Goal: Communication & Community: Ask a question

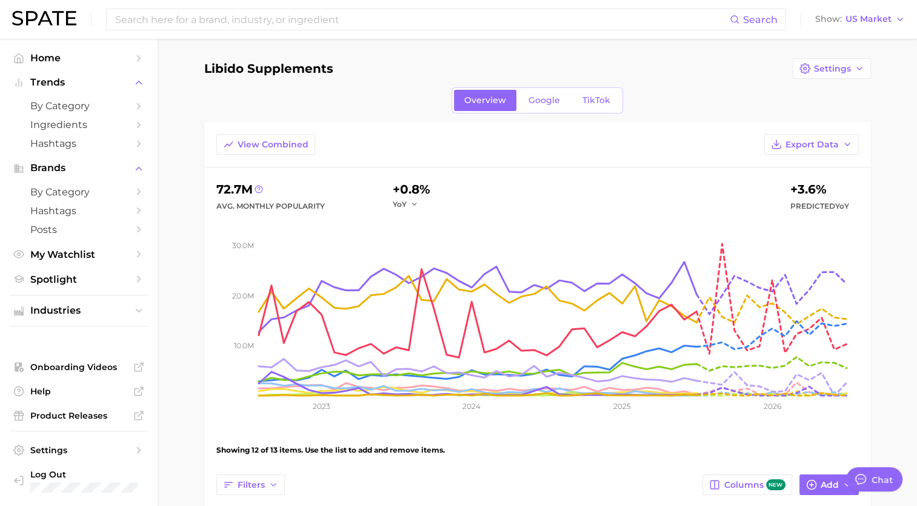
scroll to position [1047, 0]
click at [41, 50] on link "Home" at bounding box center [79, 57] width 138 height 19
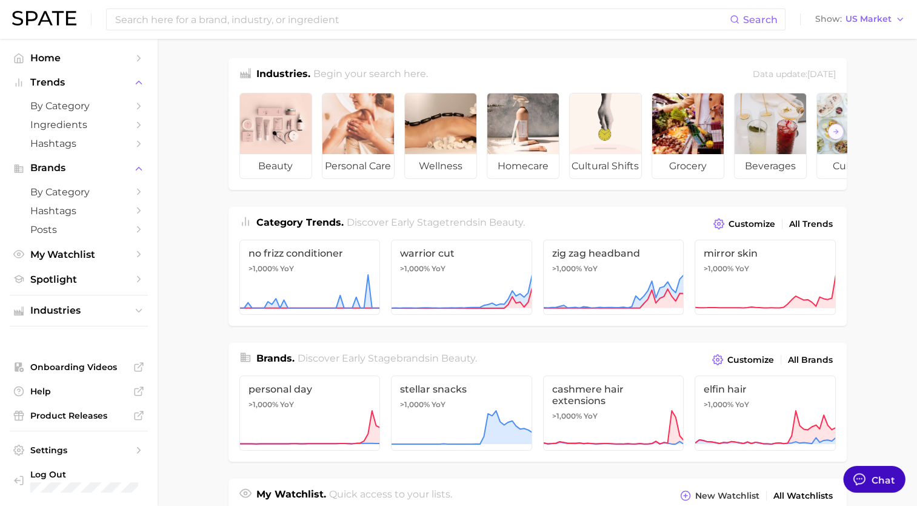
click at [872, 473] on div "Chat" at bounding box center [884, 479] width 24 height 14
type textarea "x"
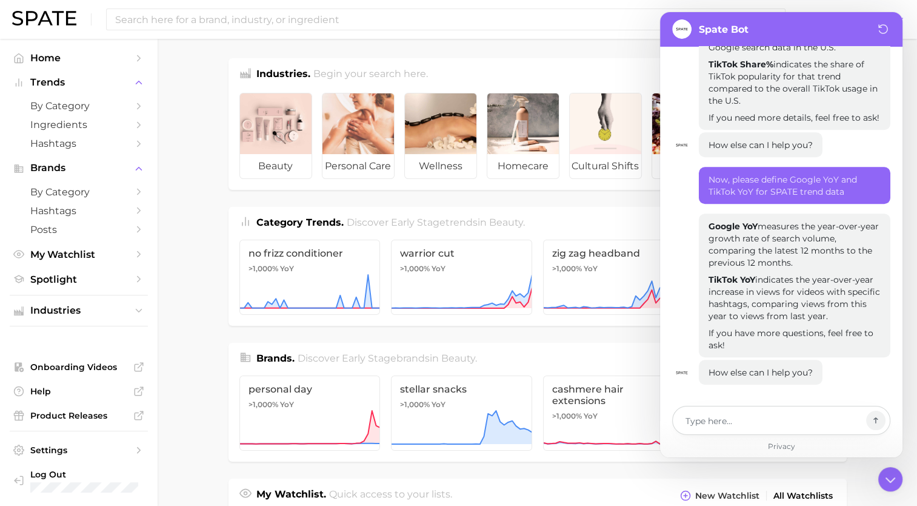
click at [726, 426] on textarea at bounding box center [773, 420] width 176 height 15
type textarea "H"
type textarea "x"
type textarea "Hi"
type textarea "x"
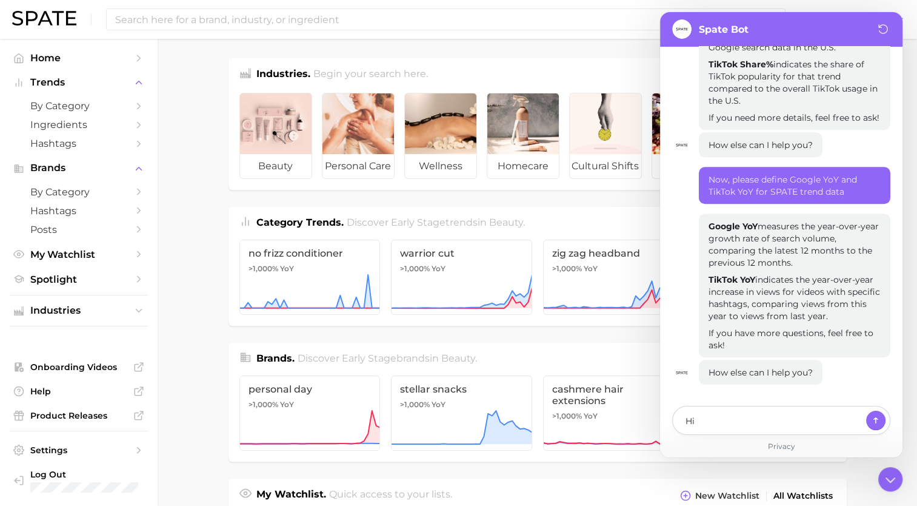
type textarea "Hi!"
type textarea "x"
type textarea "Hi!"
type textarea "x"
type textarea "Hi! W"
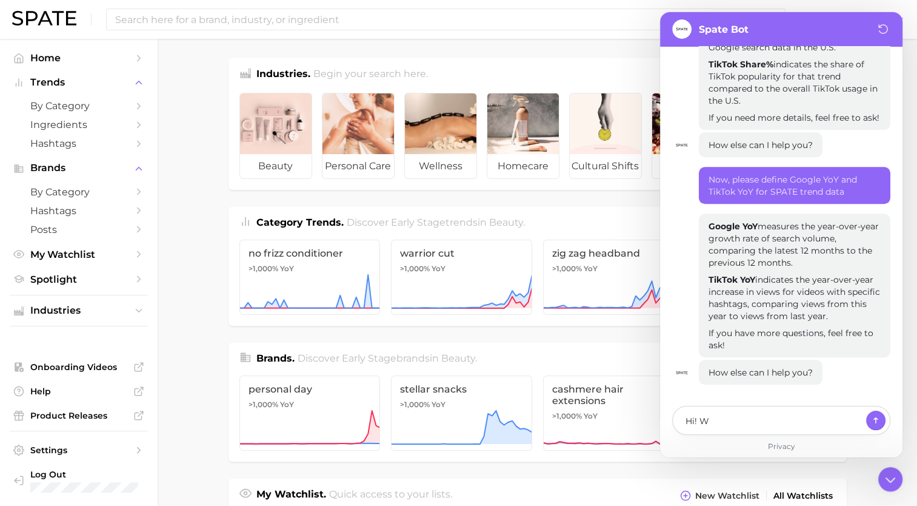
type textarea "x"
type textarea "Hi! Wh"
type textarea "x"
type textarea "Hi! Why"
type textarea "x"
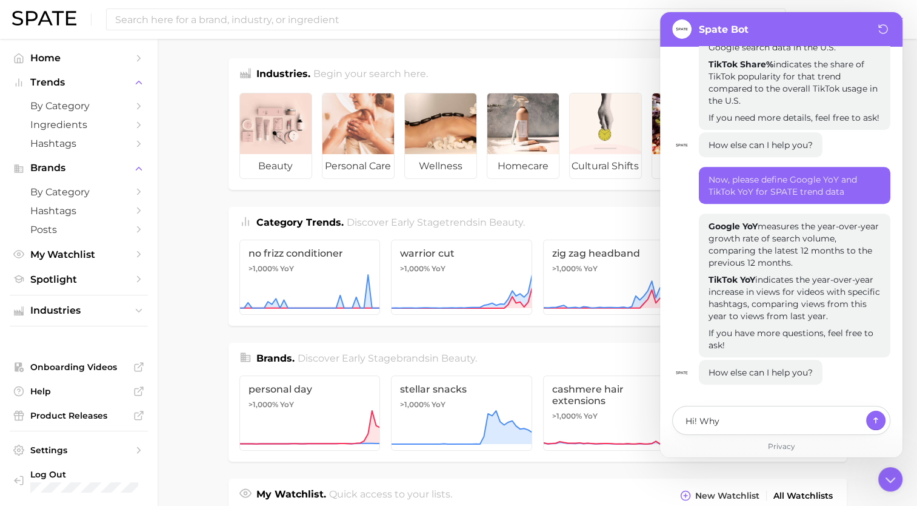
type textarea "Hi! Why"
type textarea "x"
type textarea "Hi! Why co"
type textarea "x"
type textarea "Hi! Why cou"
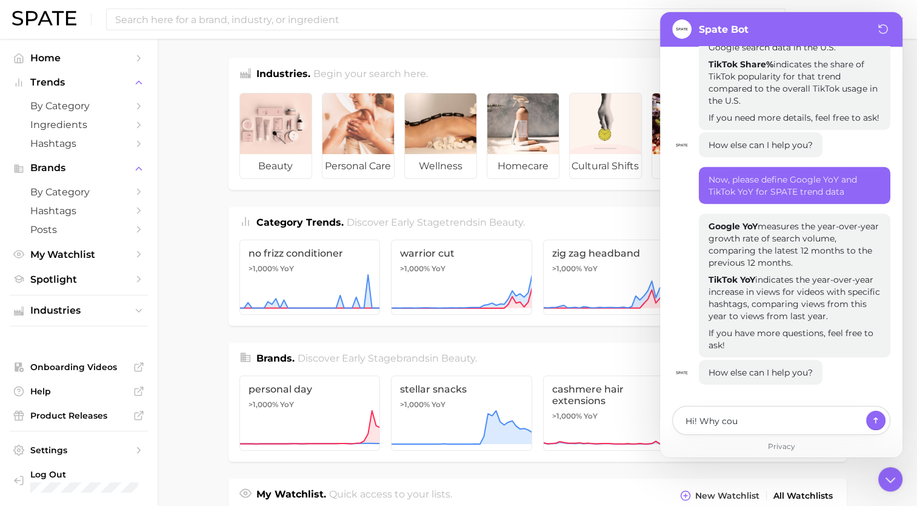
type textarea "x"
type textarea "Hi! Why coul"
type textarea "x"
type textarea "Hi! Why could"
type textarea "x"
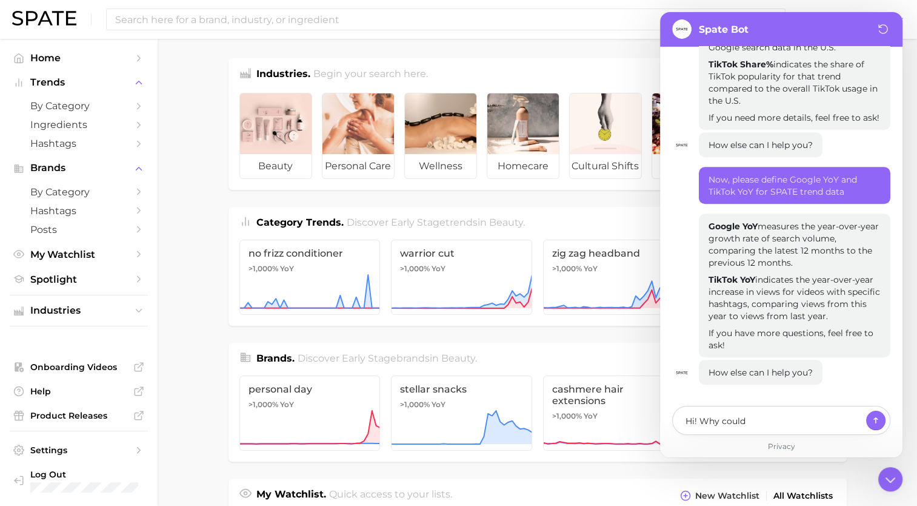
type textarea "Hi! Why could"
type textarea "x"
type textarea "Hi! Why could th"
type textarea "x"
type textarea "Hi! Why could the"
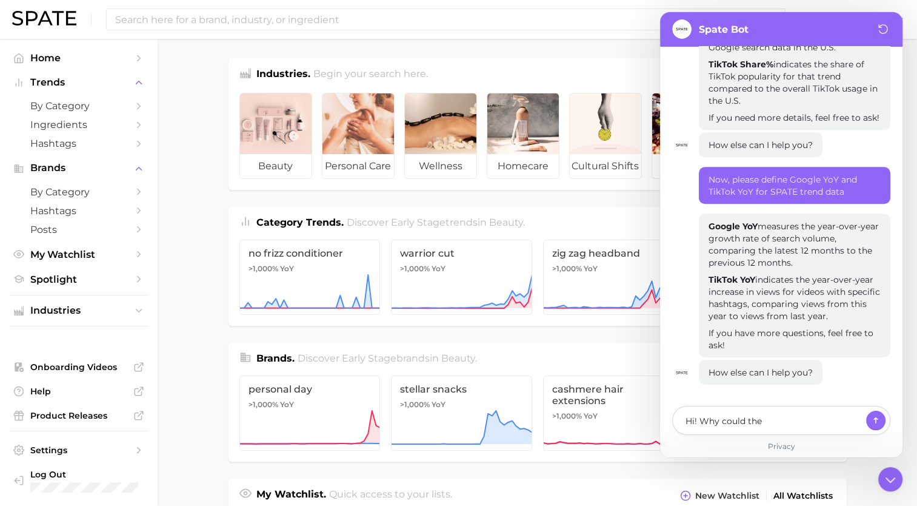
type textarea "x"
type textarea "Hi! Why could the"
type textarea "x"
type textarea "Hi! Why could the s"
type textarea "x"
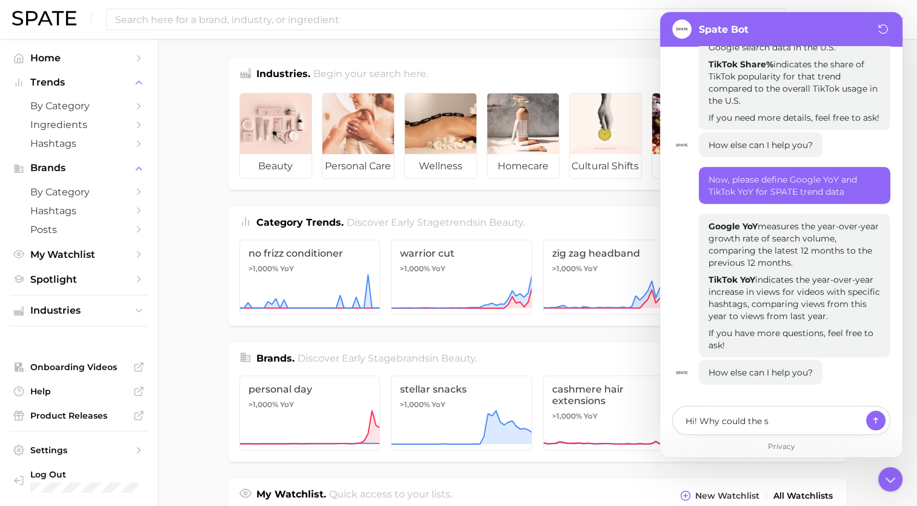
type textarea "Hi! Why could the sa"
type textarea "x"
type textarea "Hi! Why could the [PERSON_NAME]"
type textarea "x"
type textarea "Hi! Why could the same"
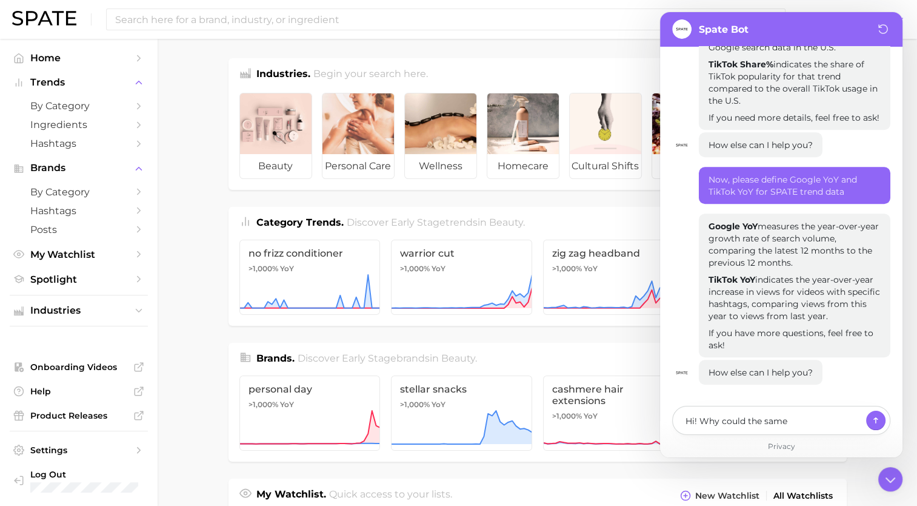
type textarea "x"
type textarea "Hi! Why could the same"
type textarea "x"
type textarea "Hi! Why could the same t"
type textarea "x"
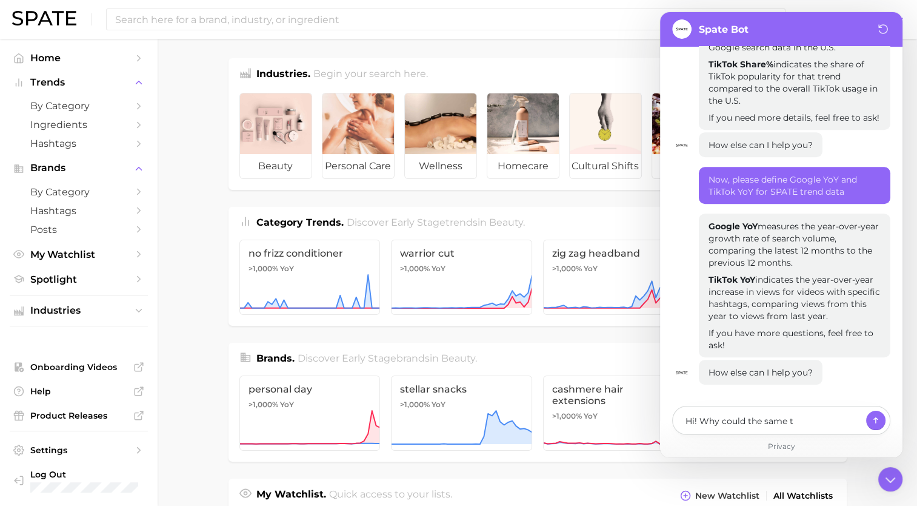
type textarea "Hi! Why could the same th"
type textarea "x"
type textarea "Hi! Why could the same t"
type textarea "x"
type textarea "Hi! Why could the same tr"
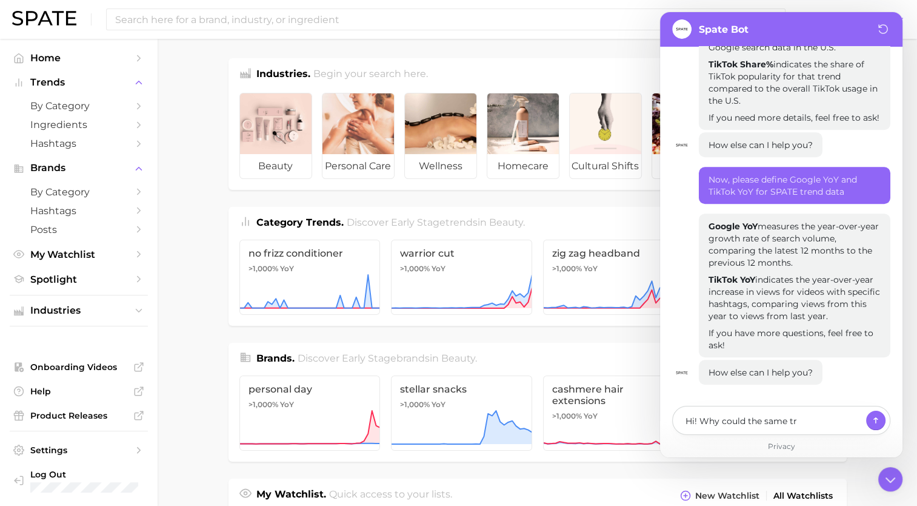
type textarea "x"
type textarea "Hi! Why could the same tren"
type textarea "x"
type textarea "Hi! Why could the same trend"
type textarea "x"
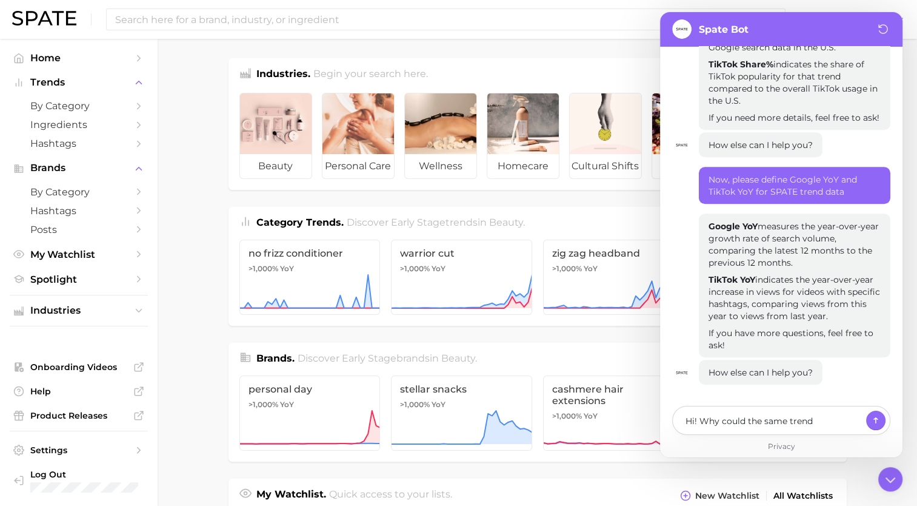
type textarea "Hi! Why could the same trend"
type textarea "x"
type textarea "Hi! Why could the same trend h"
type textarea "x"
type textarea "Hi! Why could the same trend ha"
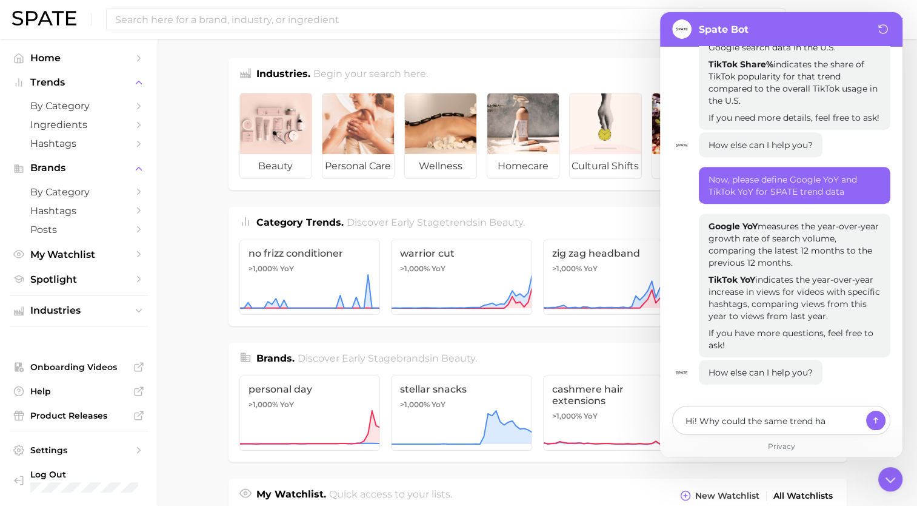
type textarea "x"
type textarea "Hi! Why could the same trend hav"
type textarea "x"
type textarea "Hi! Why could the same trend have"
type textarea "x"
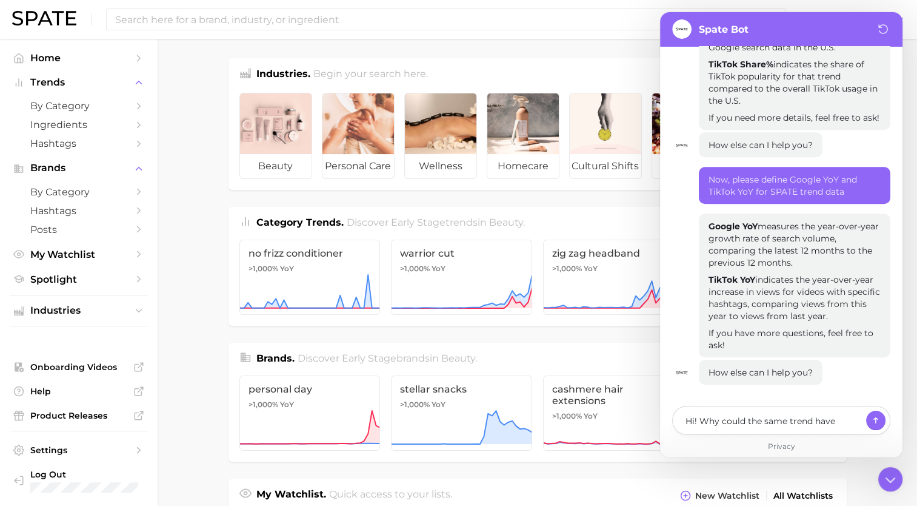
type textarea "Hi! Why could the same trend hav"
type textarea "x"
type textarea "Hi! Why could the same trend ha"
type textarea "x"
type textarea "Hi! Why could the same trend has"
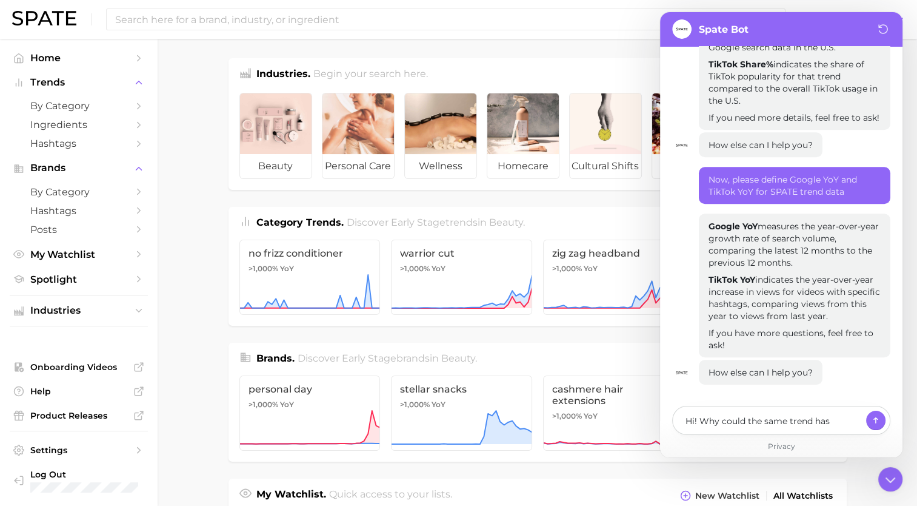
type textarea "x"
type textarea "Hi! Why could the same trend has"
type textarea "x"
type textarea "Hi! Why could the same trend has"
type textarea "x"
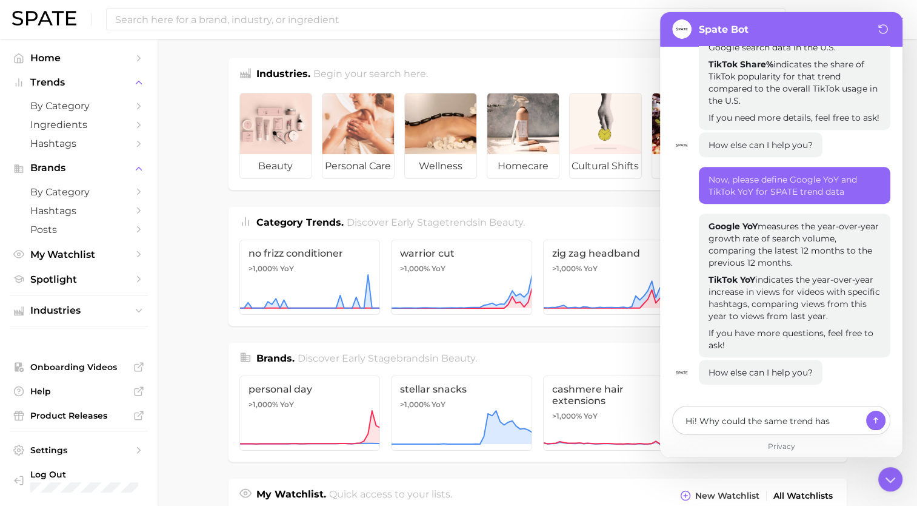
type textarea "Hi! Why could the same trend ha"
type textarea "x"
type textarea "Hi! Why could the same trend hav"
type textarea "x"
type textarea "Hi! Why could the same trend have"
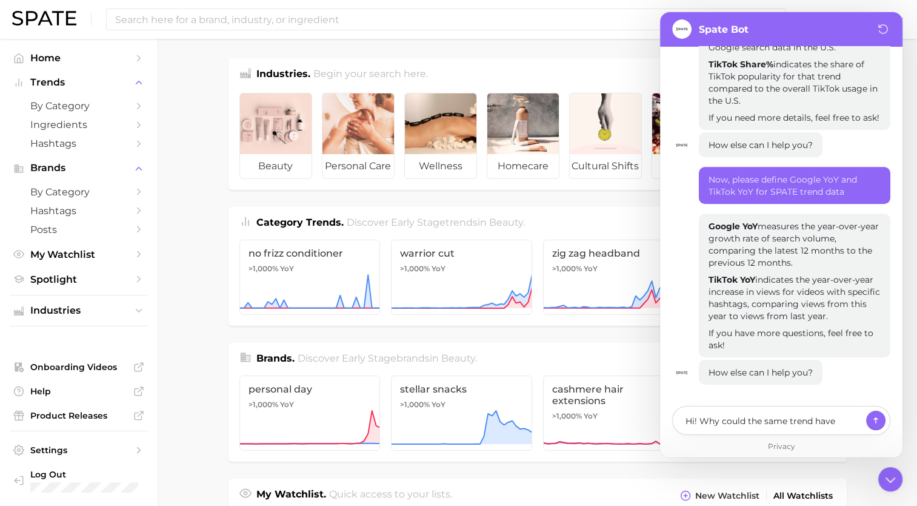
type textarea "x"
type textarea "Hi! Why could the same trend have"
type textarea "x"
type textarea "Hi! Why could the same trend have d"
type textarea "x"
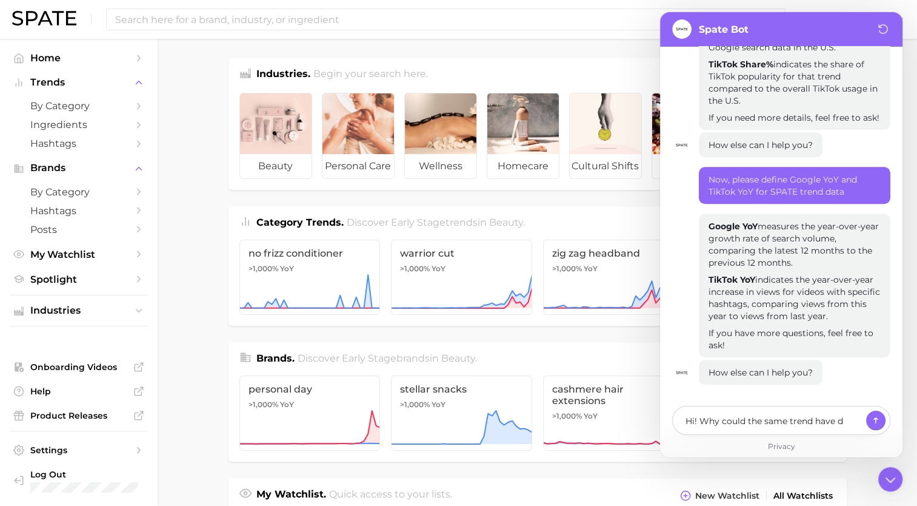
type textarea "Hi! Why could the same trend have di"
type textarea "x"
type textarea "Hi! Why could the same trend have dif"
type textarea "x"
type textarea "Hi! Why could the same trend have diff"
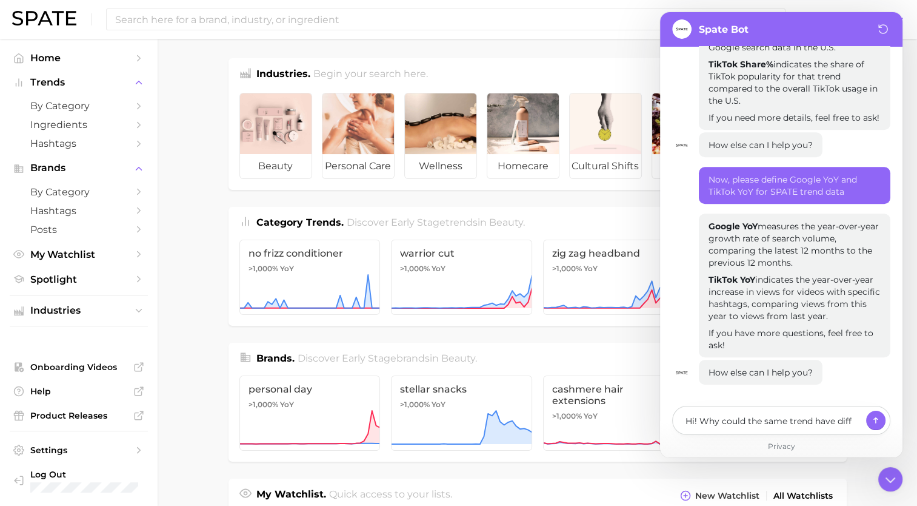
type textarea "x"
type textarea "Hi! Why could the same trend have diffe"
type textarea "x"
type textarea "Hi! Why could the same trend have differ"
type textarea "x"
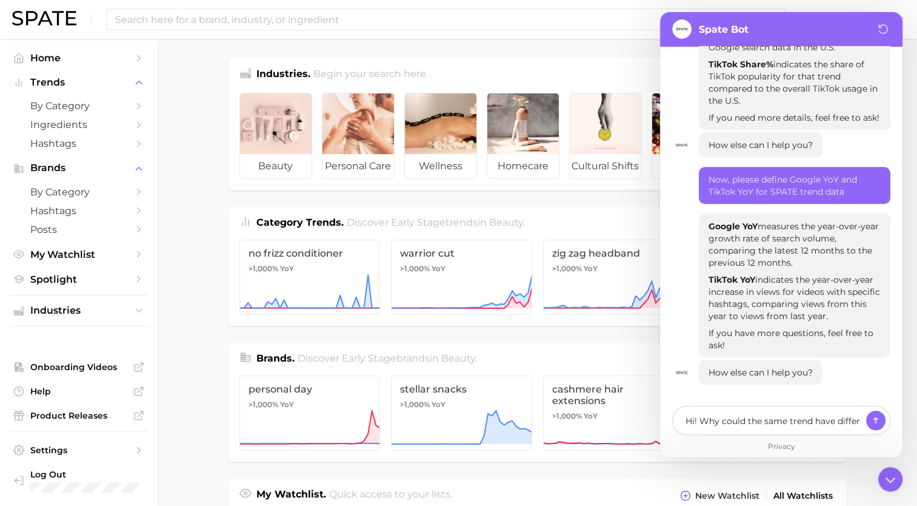
type textarea "Hi! Why could the same trend have differe"
type textarea "x"
type textarea "Hi! Why could the same trend have differen"
type textarea "x"
type textarea "Hi! Why could the same trend have different"
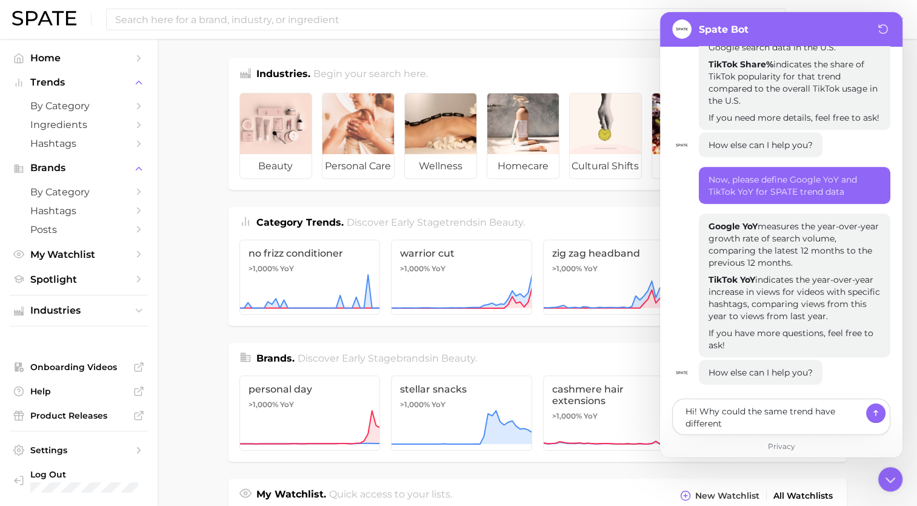
type textarea "x"
type textarea "Hi! Why could the same trend have different"
type textarea "x"
type textarea "Hi! Why could the same trend have different m"
type textarea "x"
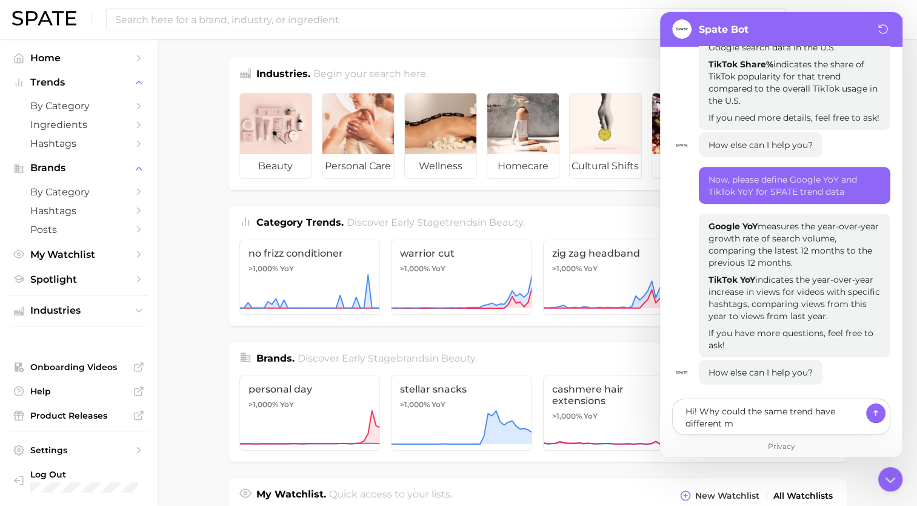
type textarea "Hi! Why could the same trend have different me"
type textarea "x"
type textarea "Hi! Why could the same trend have different met"
type textarea "x"
type textarea "Hi! Why could the same trend have different metri"
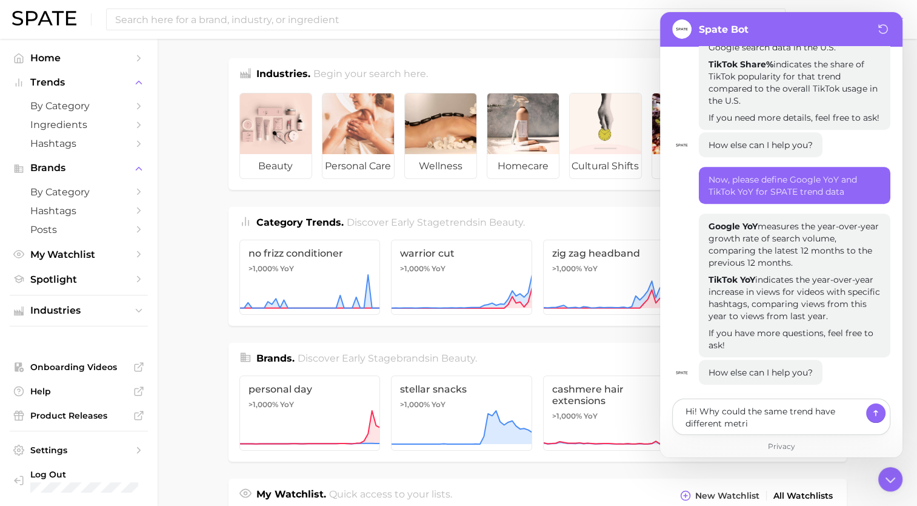
type textarea "x"
type textarea "Hi! Why could the same trend have different metric"
type textarea "x"
type textarea "Hi! Why could the same trend have different metrics"
type textarea "x"
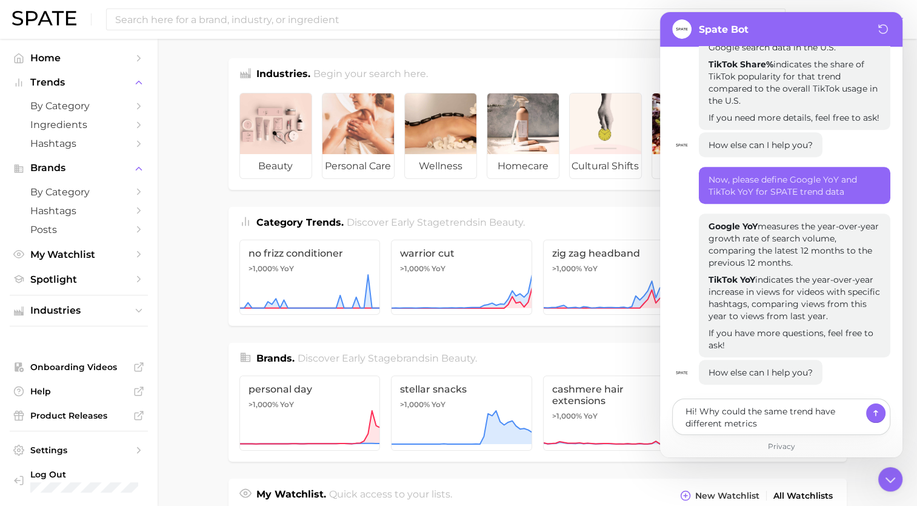
type textarea "Hi! Why could the same trend have different metrics,"
type textarea "x"
type textarea "Hi! Why could the same trend have different metrics,"
type textarea "x"
type textarea "Hi! Why could the same trend have different metrics, d"
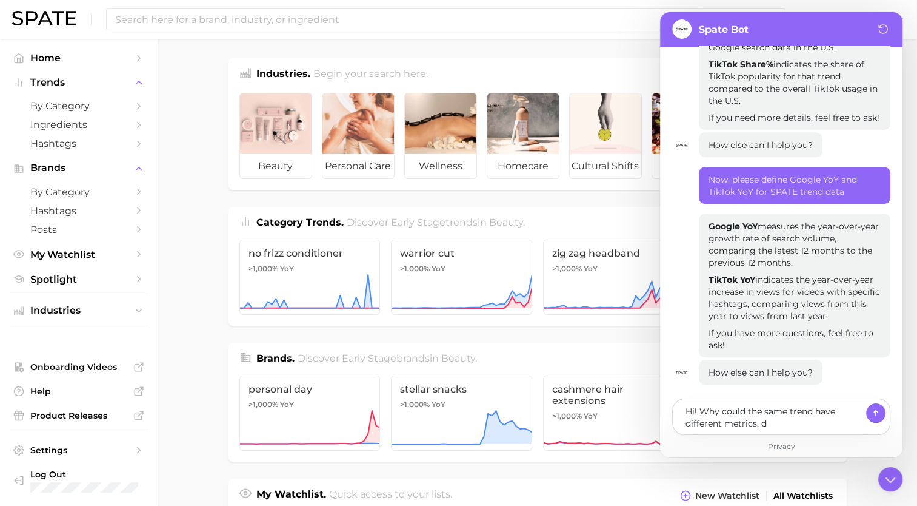
type textarea "x"
type textarea "Hi! Why could the same trend have different metrics, de"
type textarea "x"
type textarea "Hi! Why could the same trend have different metrics, dep"
type textarea "x"
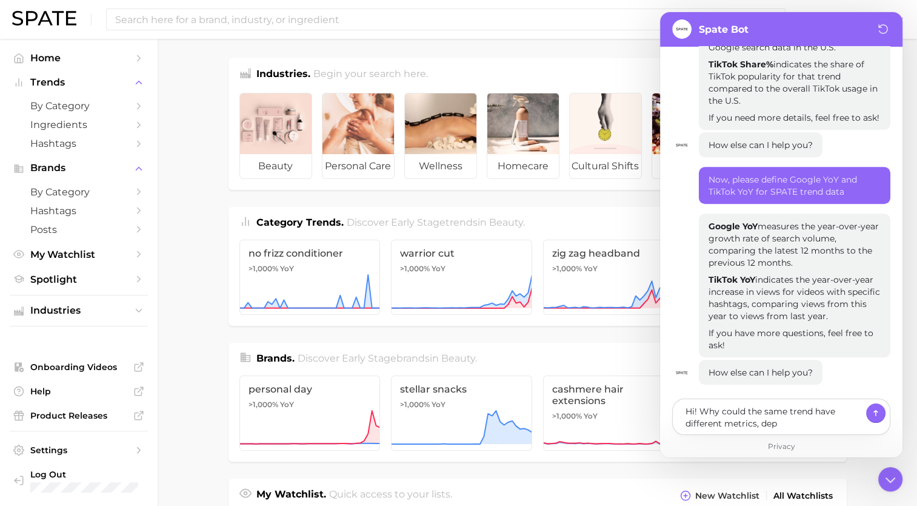
type textarea "Hi! Why could the same trend have different metrics, depending on the"
type textarea "x"
type textarea "Hi! Why could the same trend have different metrics, depending on the"
type textarea "x"
type textarea "Hi! Why could the same trend have different metrics, depending on the i"
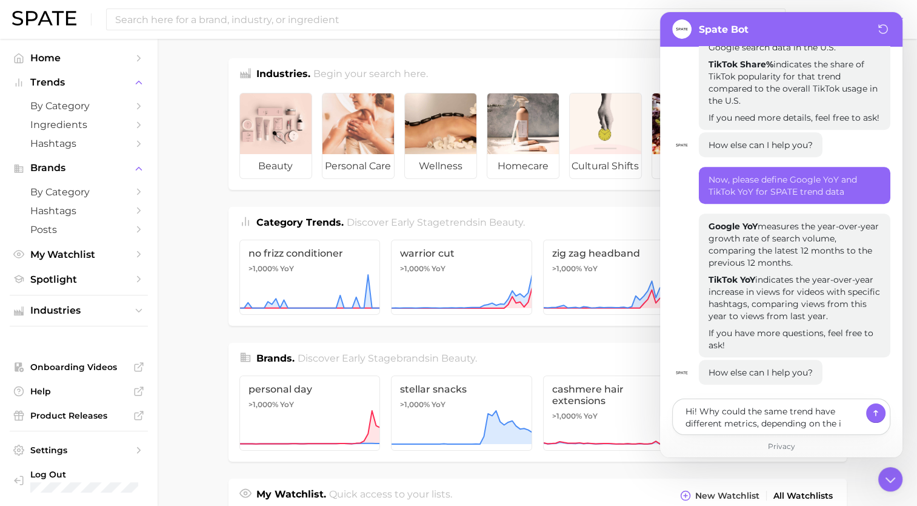
type textarea "x"
type textarea "Hi! Why could the same trend have different metrics, depending on the"
type textarea "x"
type textarea "Hi! Why could the same trend have different metrics, depending on the v"
type textarea "x"
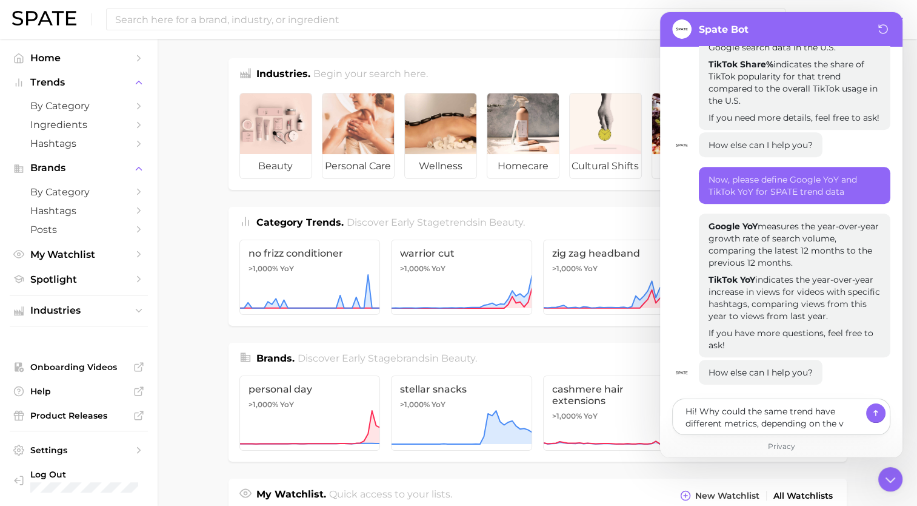
type textarea "Hi! Why could the same trend have different metrics, depending on the vi"
type textarea "x"
type textarea "Hi! Why could the same trend have different metrics, depending on the vie"
type textarea "x"
type textarea "Hi! Why could the same trend have different metrics, depending on the view"
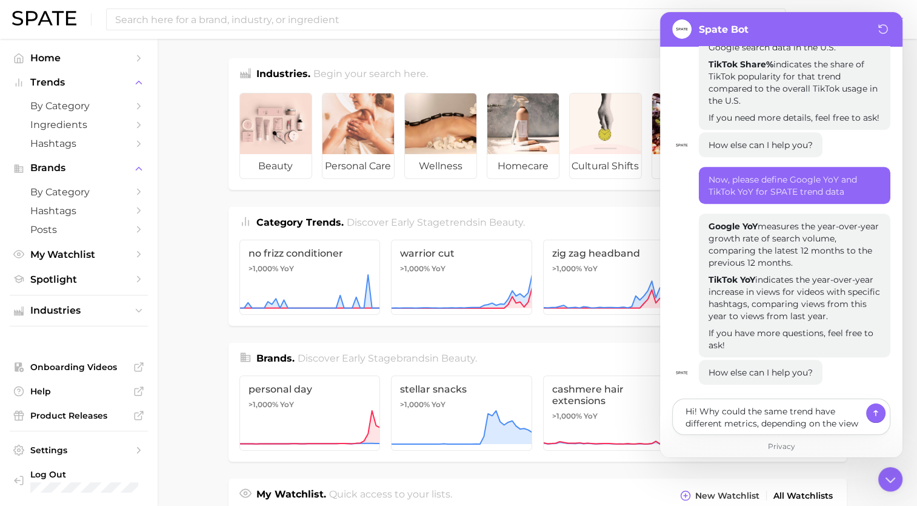
type textarea "x"
type textarea "Hi! Why could the same trend have different metrics, depending on the view"
type textarea "x"
type textarea "Hi! Why could the same trend have different metrics, depending on the view y"
type textarea "x"
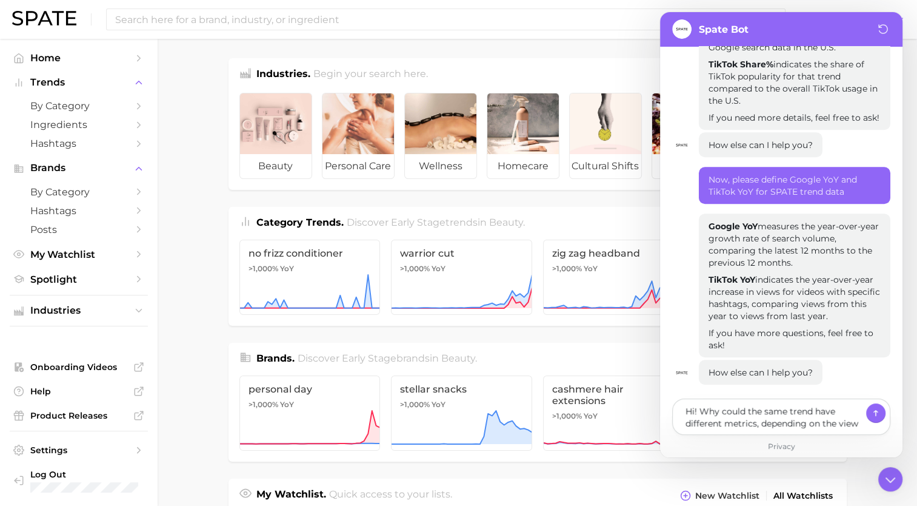
type textarea "Hi! Why could the same trend have different metrics, depending on the view yo"
type textarea "x"
type textarea "Hi! Why could the same trend have different metrics, depending on the view you"
type textarea "x"
type textarea "Hi! Why could the same trend have different metrics, depending on the view you a"
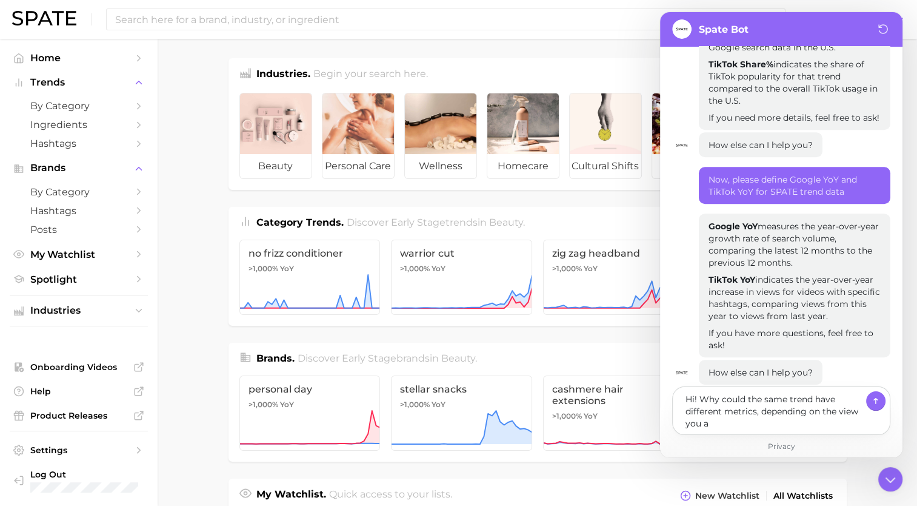
type textarea "x"
type textarea "Hi! Why could the same trend have different metrics, depending on the view you …"
type textarea "x"
type textarea "Hi! Why could the same trend have different metrics, depending on the view you …"
type textarea "x"
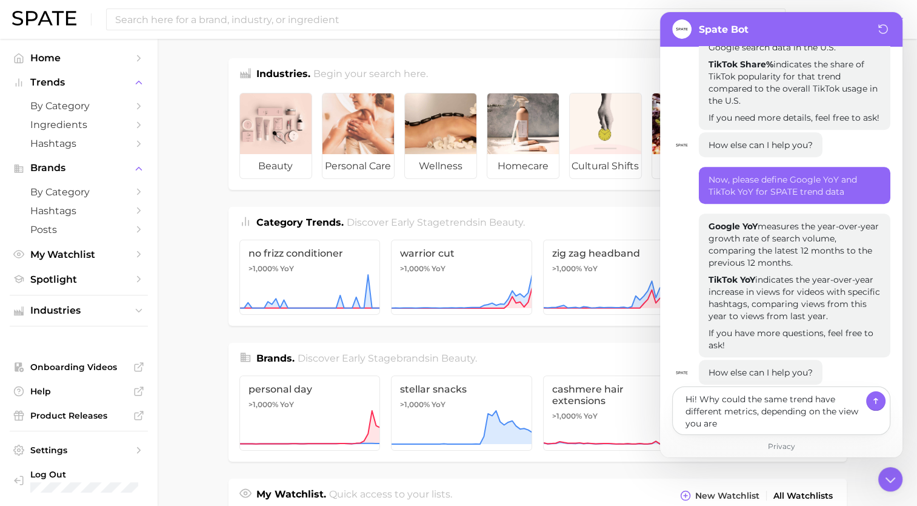
type textarea "Hi! Why could the same trend have different metrics, depending on the view you …"
type textarea "x"
type textarea "Hi! Why could the same trend have different metrics, depending on the view you …"
type textarea "x"
type textarea "Hi! Why could the same trend have different metrics, depending on the view you …"
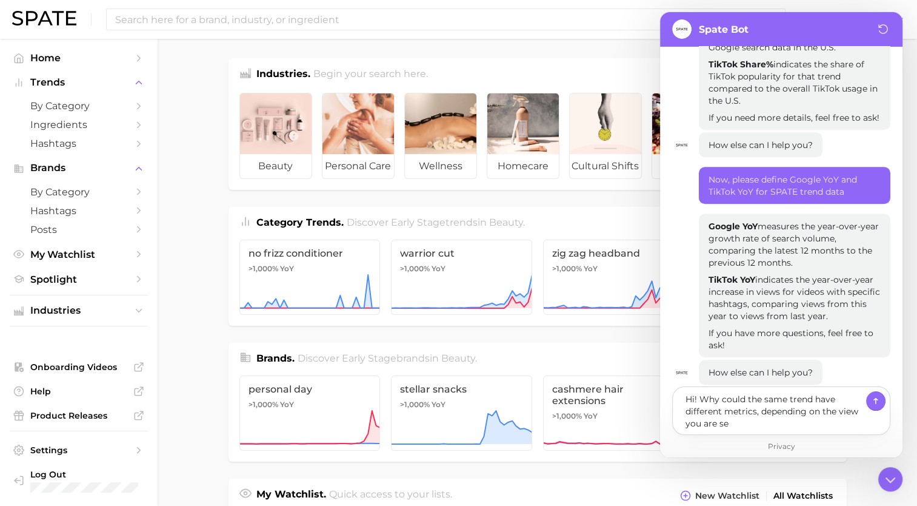
type textarea "x"
type textarea "Hi! Why could the same trend have different metrics, depending on the view you …"
type textarea "x"
type textarea "Hi! Why could the same trend have different metrics, depending on the view you …"
type textarea "x"
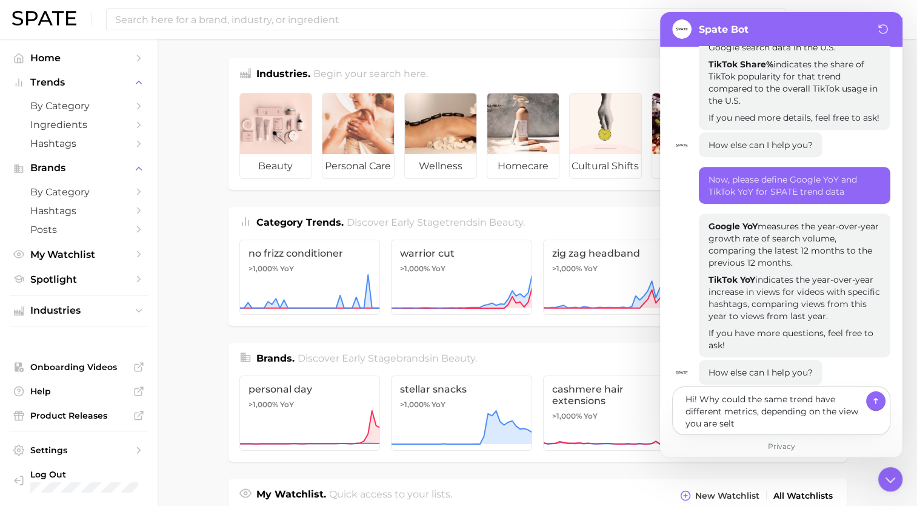
type textarea "Hi! Why could the same trend have different metrics, depending on the view you …"
type textarea "x"
type textarea "Hi! Why could the same trend have different metrics, depending on the view you …"
type textarea "x"
type textarea "Hi! Why could the same trend have different metrics, depending on the view you …"
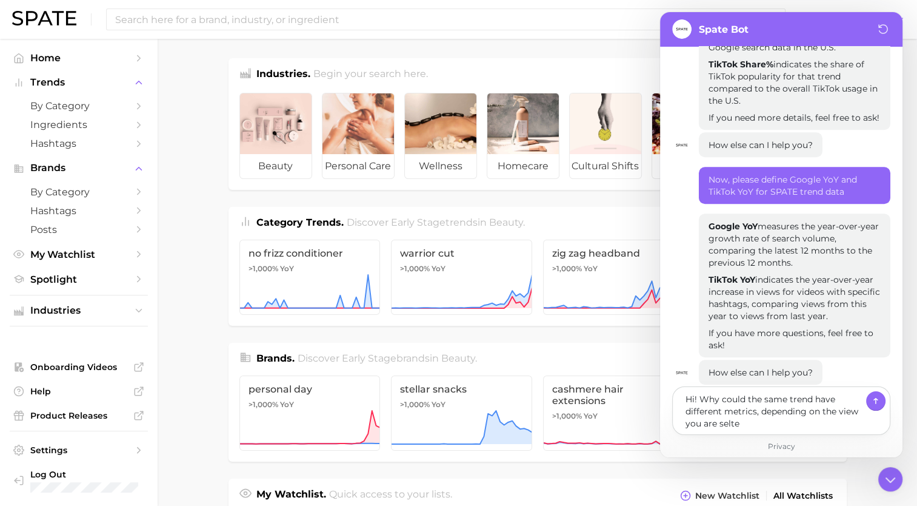
type textarea "x"
type textarea "Hi! Why could the same trend have different metrics, depending on the view you …"
type textarea "x"
type textarea "Hi! Why could the same trend have different metrics, depending on the view you …"
type textarea "x"
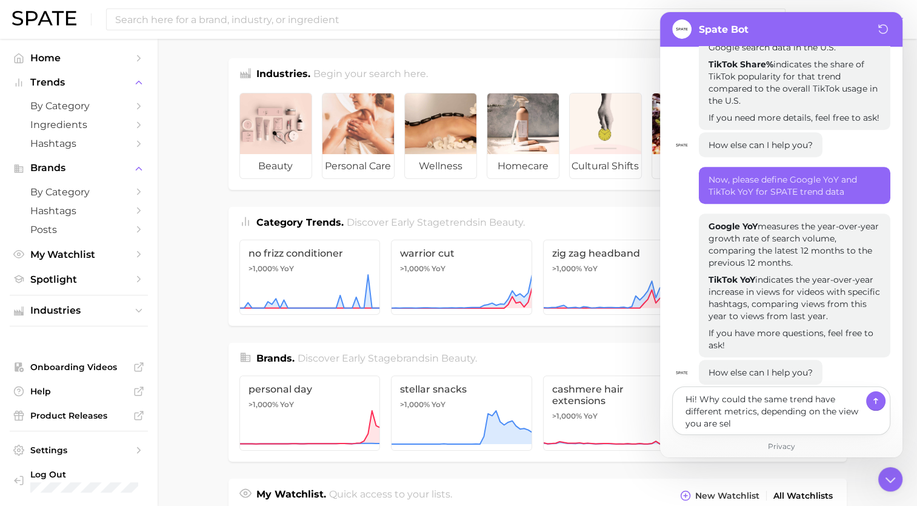
type textarea "Hi! Why could the same trend have different metrics, depending on the view you …"
type textarea "x"
type textarea "Hi! Why could the same trend have different metrics, depending on the view you …"
type textarea "x"
type textarea "Hi! Why could the same trend have different metrics, depending on the view you …"
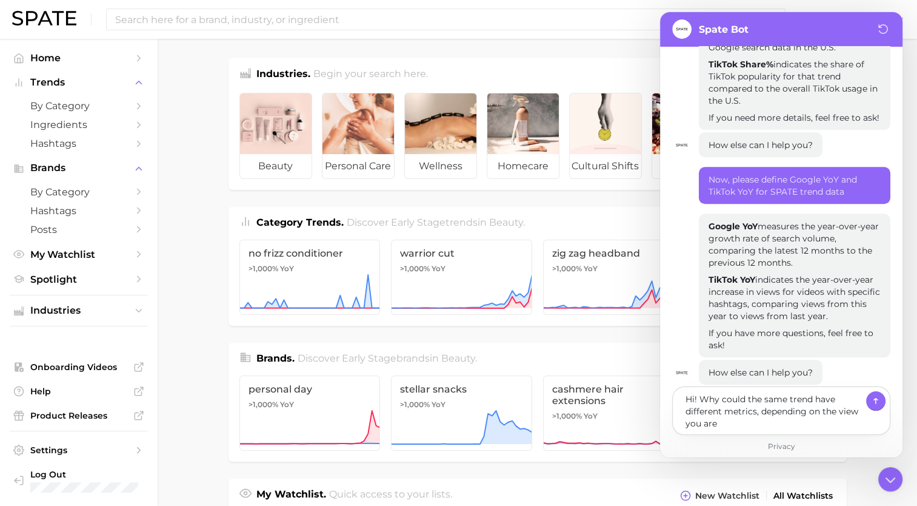
type textarea "x"
type textarea "Hi! Why could the same trend have different metrics, depending on the view you …"
type textarea "x"
type textarea "Hi! Why could the same trend have different metrics, depending on the view you …"
type textarea "x"
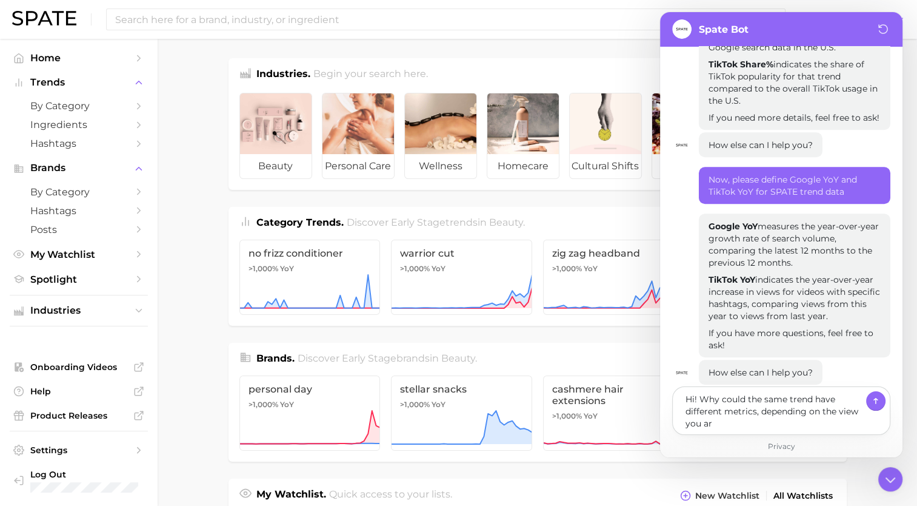
type textarea "Hi! Why could the same trend have different metrics, depending on the view you a"
type textarea "x"
type textarea "Hi! Why could the same trend have different metrics, depending on the view you"
type textarea "x"
type textarea "Hi! Why could the same trend have different metrics, depending on the view you f"
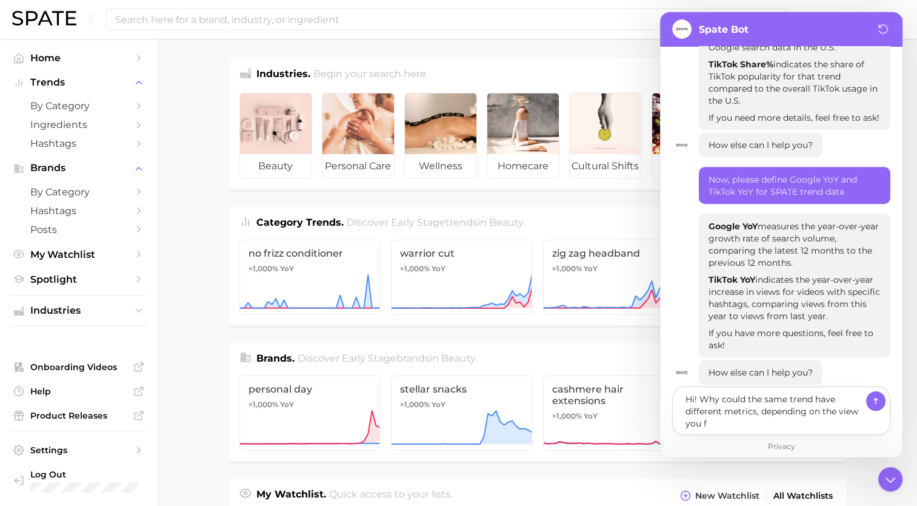
type textarea "x"
type textarea "Hi! Why could the same trend have different metrics, depending on the view you …"
type textarea "x"
type textarea "Hi! Why could the same trend have different metrics, depending on the view you …"
type textarea "x"
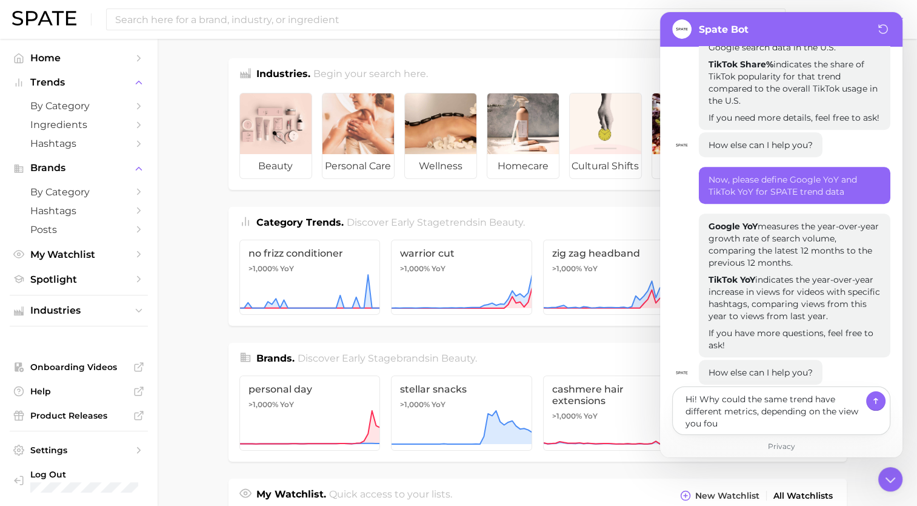
type textarea "Hi! Why could the same trend have different metrics, depending on the view you …"
type textarea "x"
type textarea "Hi! Why could the same trend have different metrics, depending on the view you …"
type textarea "x"
type textarea "Hi! Why could the same trend have different metrics, depending on the view you …"
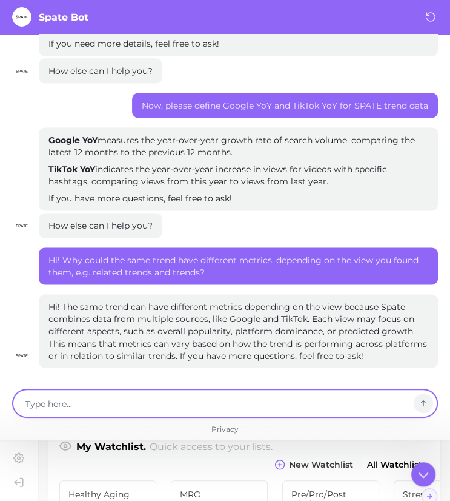
scroll to position [845, 0]
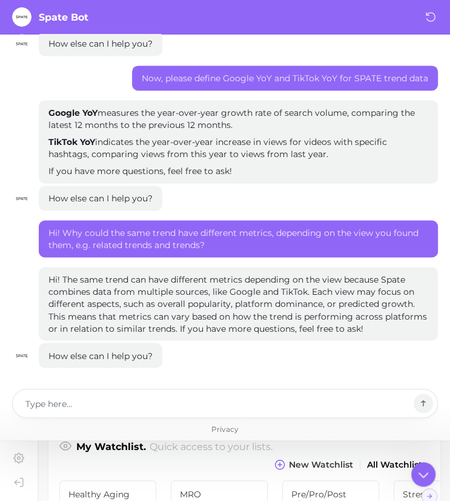
drag, startPoint x: 62, startPoint y: 278, endPoint x: 313, endPoint y: 332, distance: 256.2
click at [313, 332] on p "Hi! The same trend can have different metrics depending on the view because Spa…" at bounding box center [238, 303] width 380 height 61
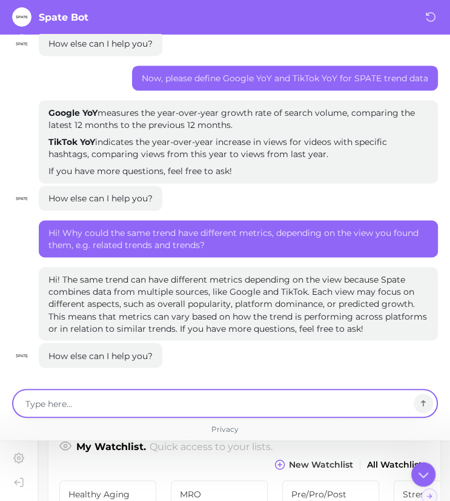
drag, startPoint x: 313, startPoint y: 332, endPoint x: 305, endPoint y: 399, distance: 67.1
click at [305, 399] on textarea at bounding box center [217, 403] width 384 height 15
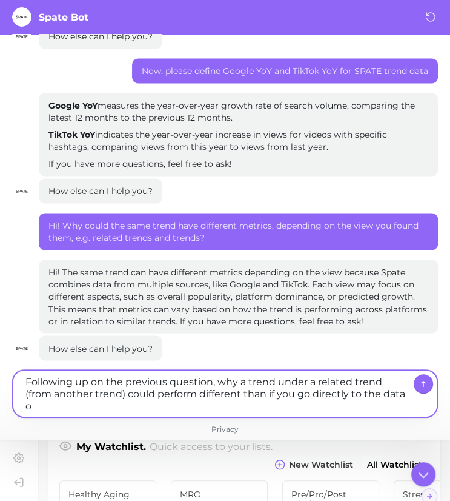
scroll to position [861, 0]
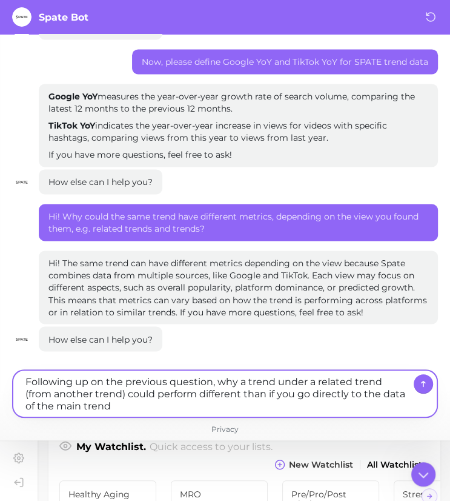
click at [276, 383] on textarea "Following up on the previous question, why a trend under a related trend (from …" at bounding box center [217, 393] width 384 height 39
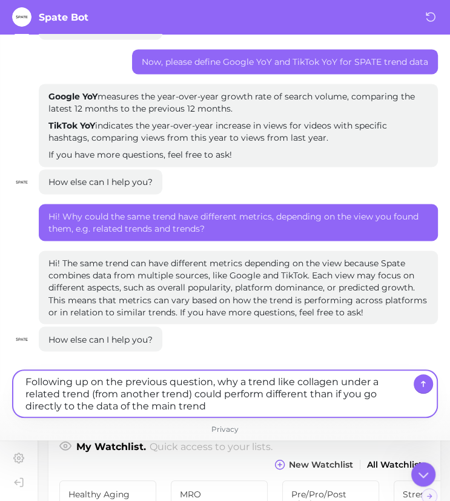
click at [314, 378] on textarea "Following up on the previous question, why a trend like collagen under a relate…" at bounding box center [217, 393] width 384 height 39
click at [150, 396] on textarea "Following up on the previous question, why a trend like men under a related tre…" at bounding box center [217, 393] width 384 height 39
click at [271, 406] on textarea "Following up on the previous question, why a trend like men under a related tre…" at bounding box center [217, 393] width 384 height 39
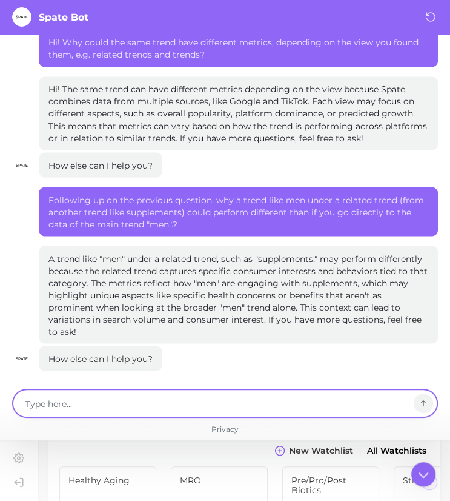
scroll to position [1038, 0]
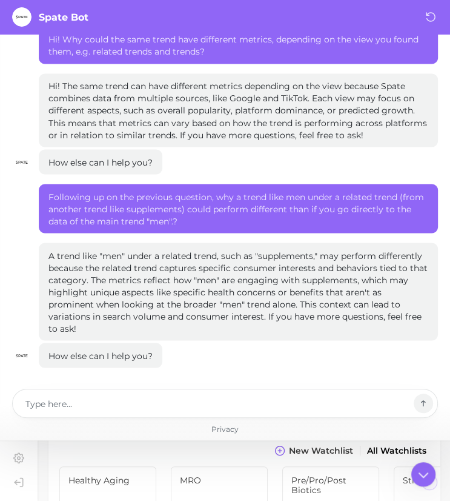
drag, startPoint x: 86, startPoint y: 269, endPoint x: 103, endPoint y: 301, distance: 36.3
click at [103, 301] on p "A trend like "men" under a related trend, such as "supplements," may perform di…" at bounding box center [238, 291] width 380 height 85
click at [73, 294] on p "A trend like "men" under a related trend, such as "supplements," may perform di…" at bounding box center [238, 291] width 380 height 85
drag, startPoint x: 73, startPoint y: 294, endPoint x: 81, endPoint y: 313, distance: 21.2
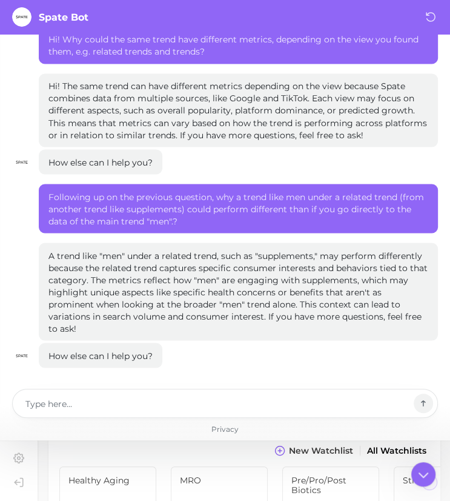
click at [81, 313] on p "A trend like "men" under a related trend, such as "supplements," may perform di…" at bounding box center [238, 291] width 380 height 85
drag, startPoint x: 267, startPoint y: 316, endPoint x: 34, endPoint y: 250, distance: 242.0
click at [34, 250] on div "A trend like "men" under a related trend, such as "supplements," may perform di…" at bounding box center [225, 291] width 426 height 98
click at [424, 474] on icon at bounding box center [423, 473] width 21 height 21
